Goal: Task Accomplishment & Management: Complete application form

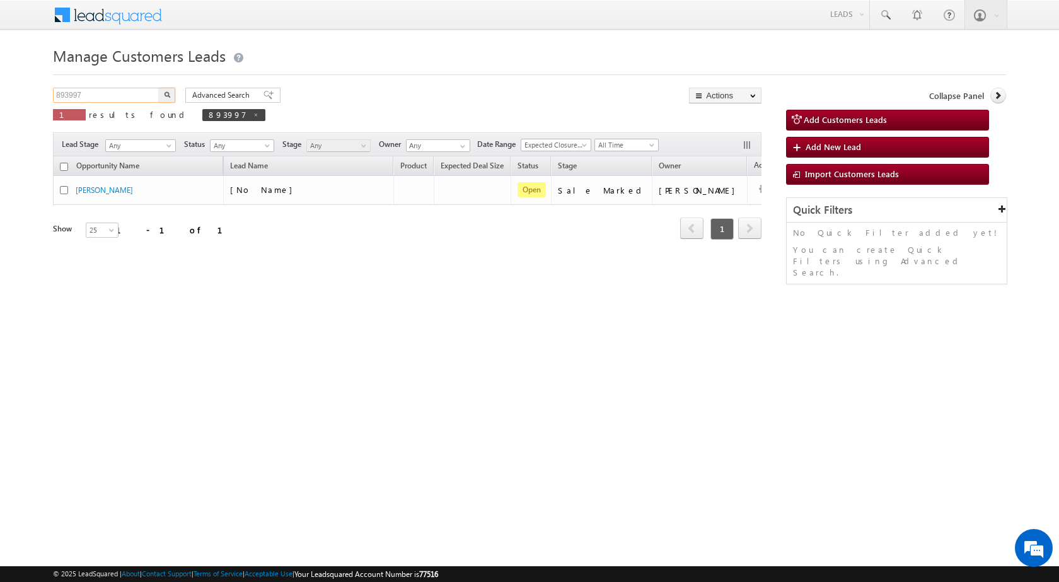
drag, startPoint x: 103, startPoint y: 98, endPoint x: 0, endPoint y: 91, distance: 103.0
click at [0, 91] on body "Menu [PERSON_NAME] sitar a8@ks erve." at bounding box center [529, 178] width 1059 height 357
paste input "904452"
type input "904452"
click at [159, 88] on button "button" at bounding box center [167, 95] width 16 height 15
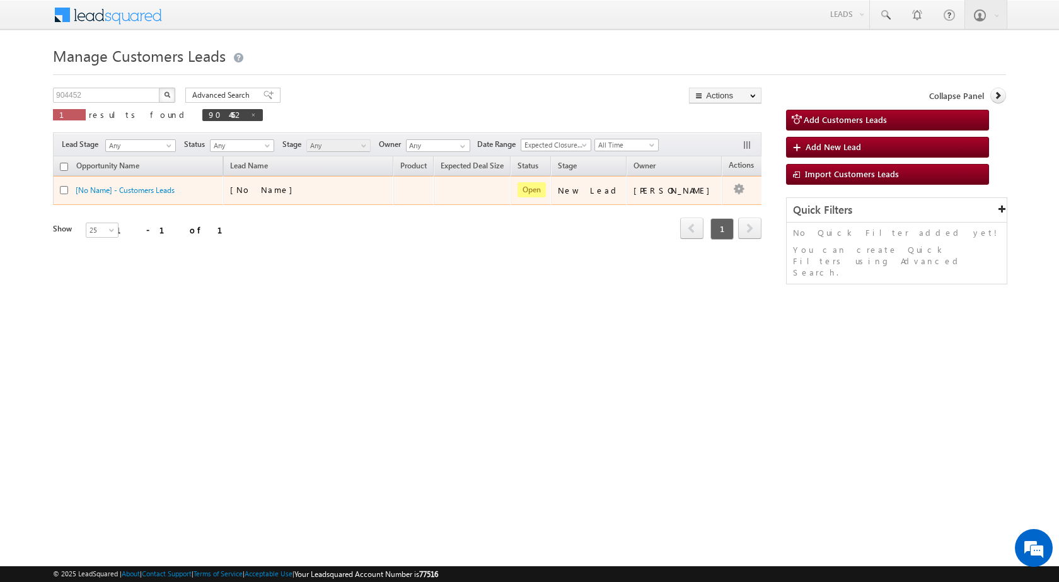
click at [274, 187] on div "[No Name]" at bounding box center [293, 189] width 126 height 11
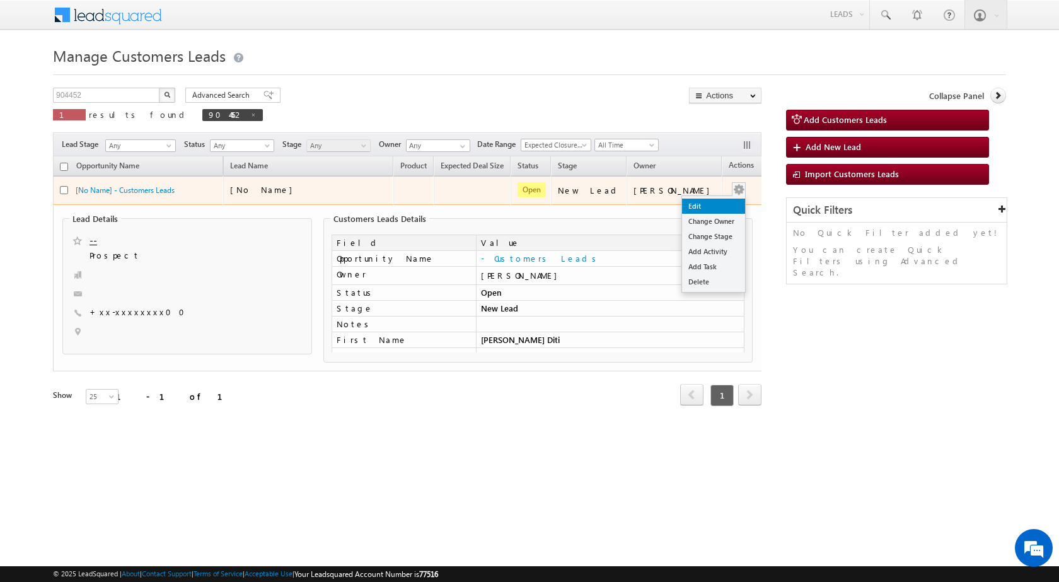
click at [701, 207] on link "Edit" at bounding box center [713, 206] width 63 height 15
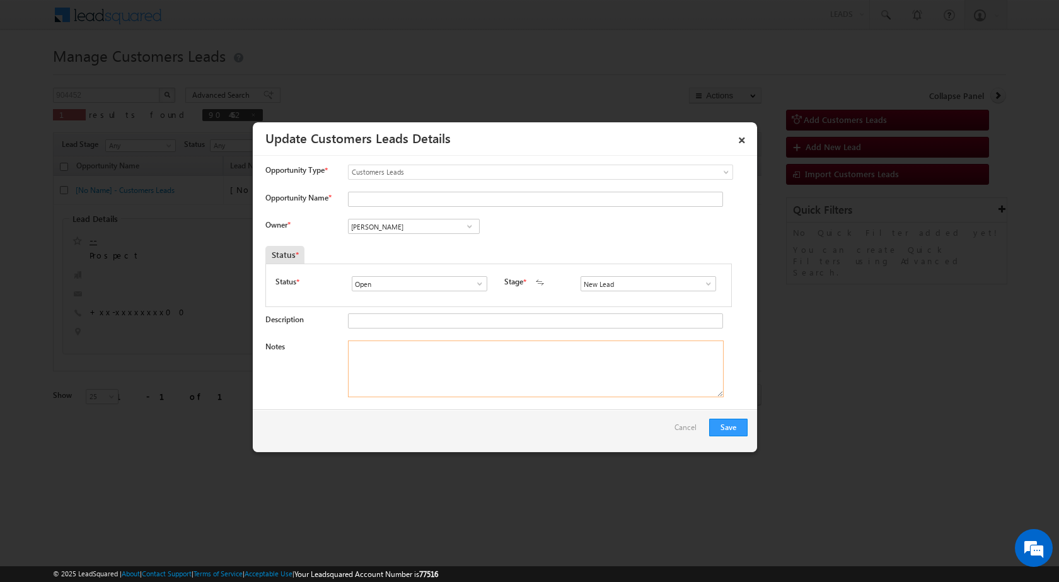
click at [413, 346] on textarea "Notes" at bounding box center [536, 368] width 376 height 57
paste textarea "904452 - VB_Interested - [PERSON_NAME] Diti - 7409084000 - RENOVATION - ALIGARH…"
click at [441, 347] on textarea "904452 - VB_Interested - [PERSON_NAME] Diti - 7409084000 - RENOVATION - ALIGARH…" at bounding box center [536, 368] width 376 height 57
click at [431, 348] on textarea "904452 - VB_Interested - [PERSON_NAME] Diti - 7409084000 - RENOVATION - ALIGARH…" at bounding box center [536, 368] width 376 height 57
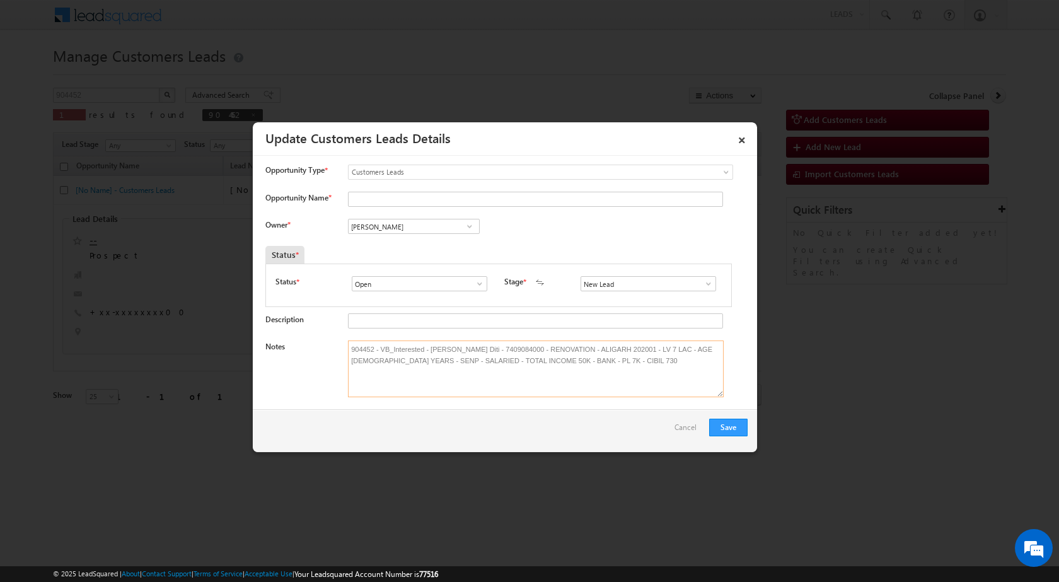
drag, startPoint x: 427, startPoint y: 348, endPoint x: 496, endPoint y: 349, distance: 68.1
click at [496, 349] on textarea "904452 - VB_Interested - [PERSON_NAME] Diti - 7409084000 - RENOVATION - ALIGARH…" at bounding box center [536, 368] width 376 height 57
type textarea "904452 - VB_Interested - [PERSON_NAME] Diti - 7409084000 - RENOVATION - ALIGARH…"
click at [366, 201] on input "Opportunity Name *" at bounding box center [535, 199] width 375 height 15
paste input "[PERSON_NAME] Diti"
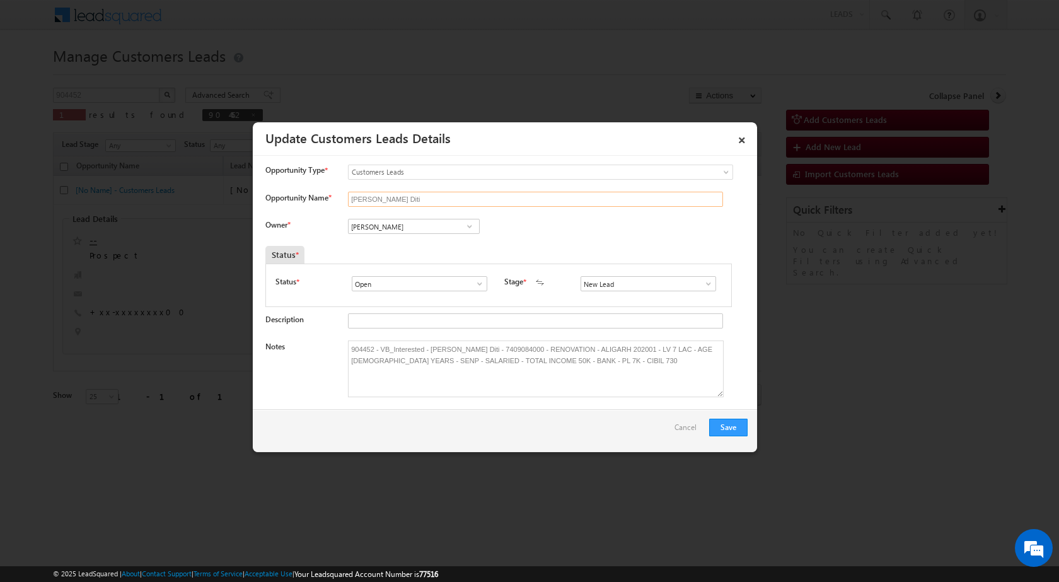
type input "[PERSON_NAME] Diti"
click at [642, 228] on div "Owner * Vikas Halwai Vikas Halwai Vikas Halwai" at bounding box center [506, 229] width 482 height 21
click at [707, 282] on span at bounding box center [708, 284] width 13 height 10
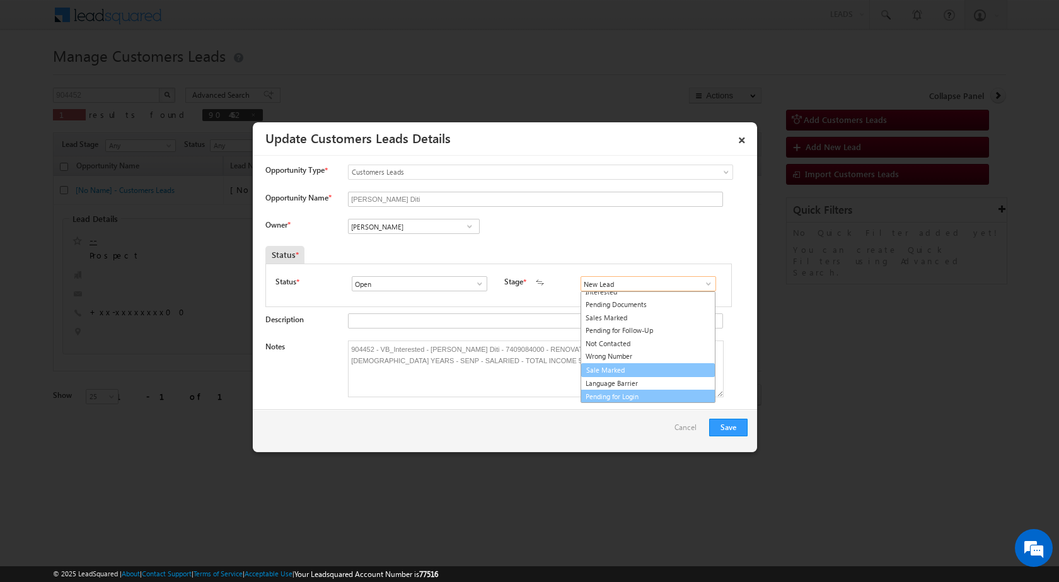
scroll to position [19, 0]
click at [628, 372] on link "Sale Marked" at bounding box center [648, 370] width 135 height 15
type input "Sale Marked"
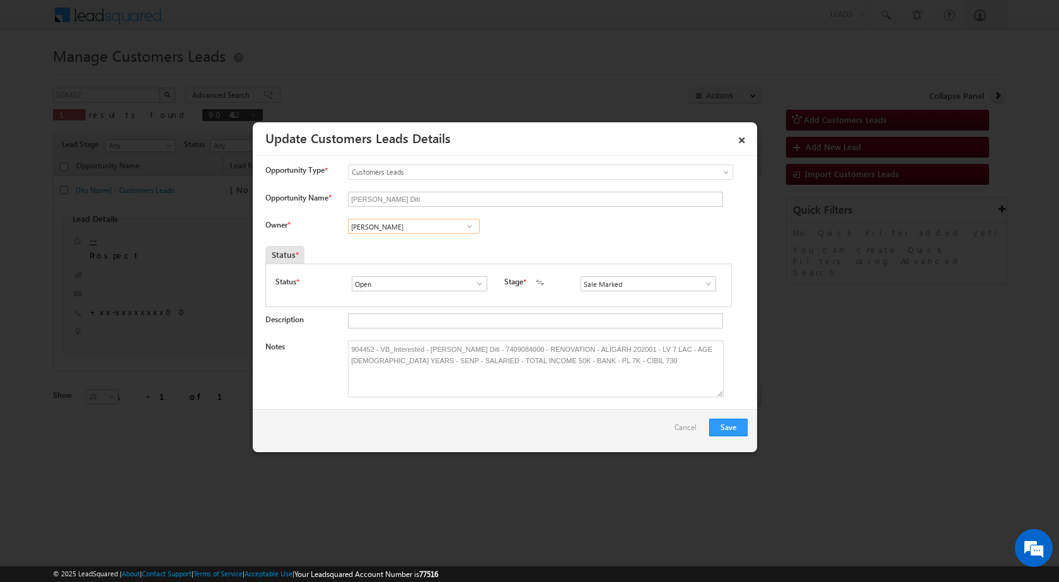
click at [397, 227] on input "[PERSON_NAME]" at bounding box center [414, 226] width 132 height 15
paste input "[EMAIL_ADDRESS][DOMAIN_NAME]"
click at [405, 248] on span "[EMAIL_ADDRESS][DOMAIN_NAME]" at bounding box center [409, 251] width 113 height 9
type input "[PERSON_NAME]"
click at [593, 426] on div "Save Cancel" at bounding box center [505, 430] width 504 height 43
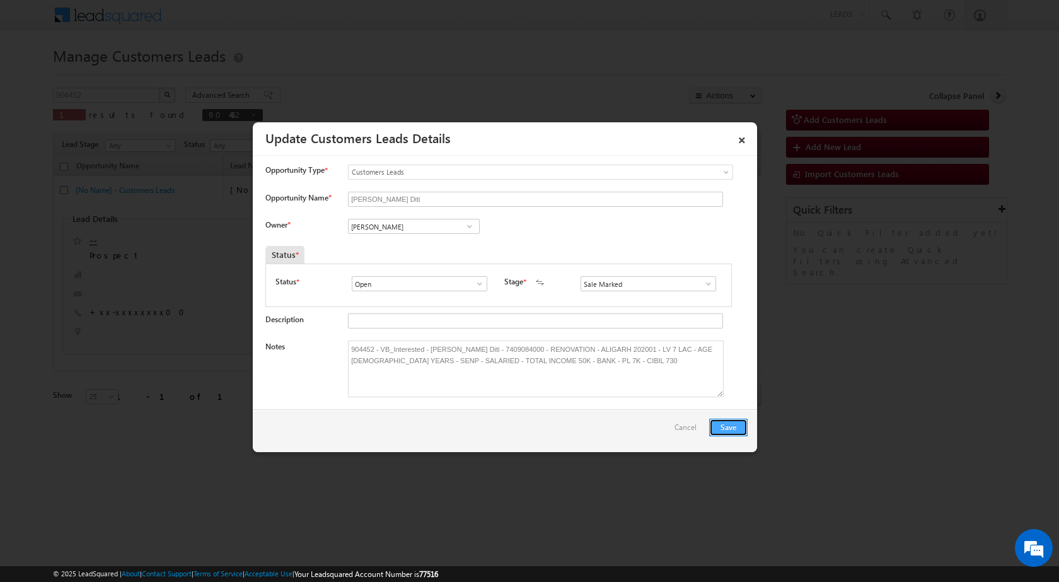
click at [730, 427] on button "Save" at bounding box center [728, 428] width 38 height 18
